Goal: Task Accomplishment & Management: Use online tool/utility

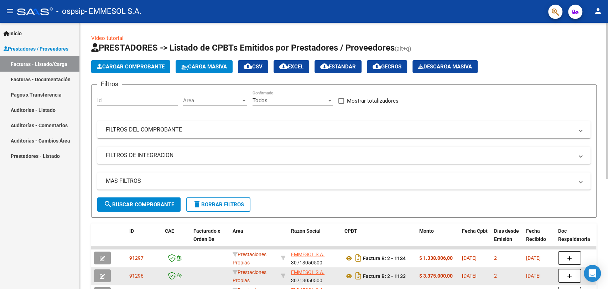
scroll to position [148, 0]
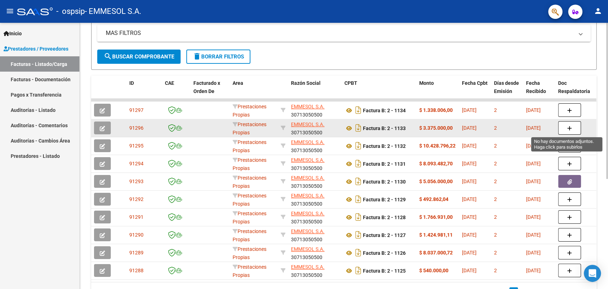
click at [569, 127] on icon "button" at bounding box center [569, 128] width 5 height 5
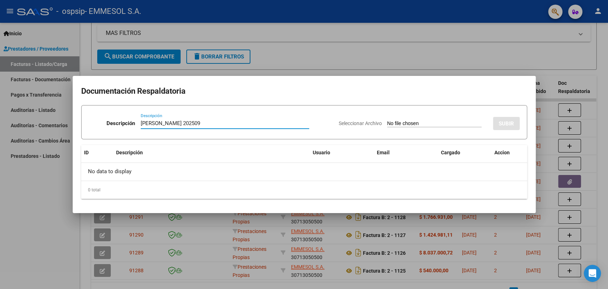
type input "[PERSON_NAME] 202509"
click at [387, 120] on input "Seleccionar Archivo" at bounding box center [434, 123] width 94 height 7
type input "C:\fakepath\[PERSON_NAME] 202509.zip"
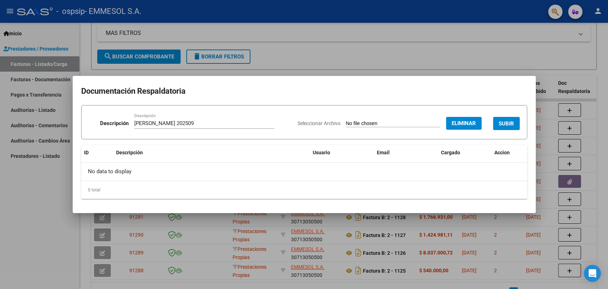
click at [509, 122] on span "SUBIR" at bounding box center [506, 123] width 15 height 6
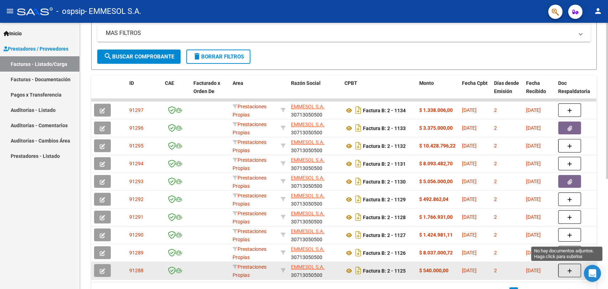
click at [572, 268] on button "button" at bounding box center [570, 271] width 23 height 14
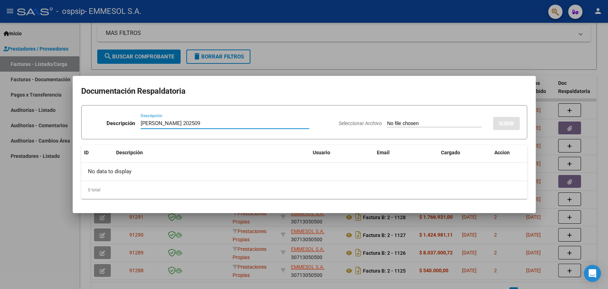
type input "[PERSON_NAME] 202509"
click at [387, 120] on input "Seleccionar Archivo" at bounding box center [434, 123] width 94 height 7
type input "C:\fakepath\[PERSON_NAME] 202509.zip"
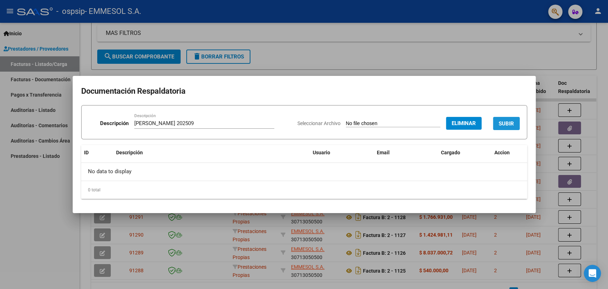
click at [503, 124] on span "SUBIR" at bounding box center [506, 123] width 15 height 6
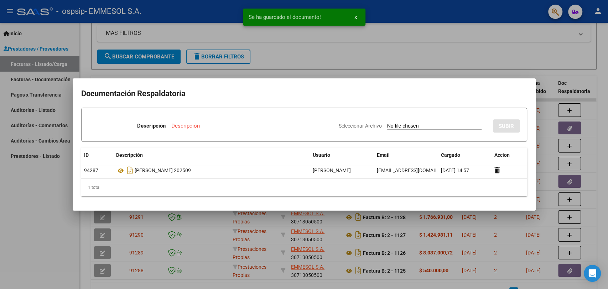
click at [402, 29] on div at bounding box center [304, 144] width 608 height 289
